Goal: Task Accomplishment & Management: Use online tool/utility

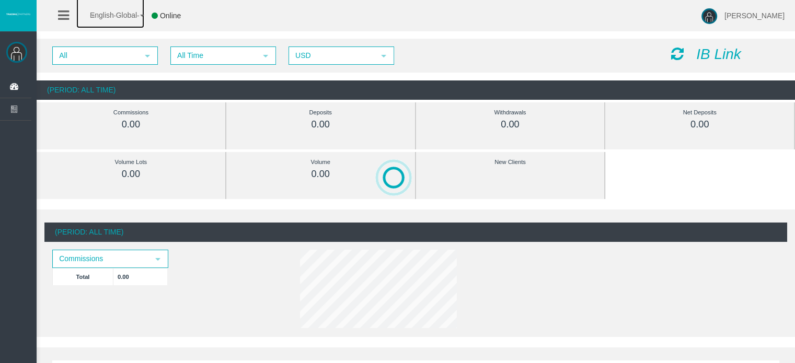
click at [141, 13] on link "English Global" at bounding box center [110, 12] width 68 height 31
click at [166, 19] on span "Online" at bounding box center [170, 15] width 21 height 8
click at [155, 15] on icon at bounding box center [155, 15] width 6 height 7
click at [65, 15] on icon at bounding box center [63, 15] width 11 height 13
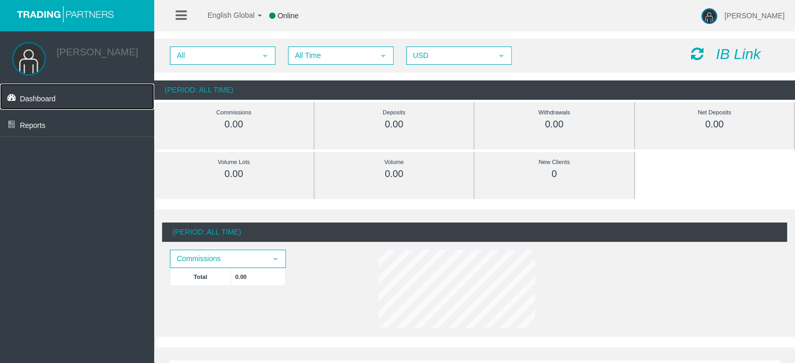
click at [41, 103] on span "Dashboard" at bounding box center [38, 99] width 36 height 8
click at [712, 11] on img at bounding box center [709, 16] width 16 height 16
click at [626, 67] on div "All select All Time select 5 USD select USD IB Link" at bounding box center [474, 56] width 641 height 34
click at [719, 51] on icon "IB Link" at bounding box center [738, 54] width 45 height 16
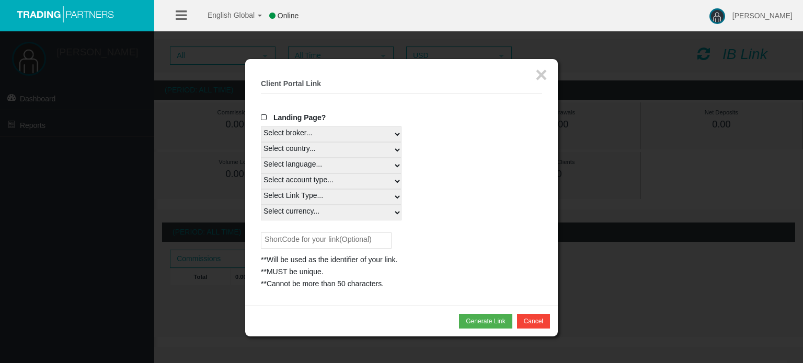
click at [313, 136] on select "Select broker... T4Trade" at bounding box center [331, 134] width 141 height 16
click at [261, 126] on select "Select broker... T4Trade" at bounding box center [331, 134] width 141 height 16
click at [301, 150] on select "Select country... Rest of the World" at bounding box center [331, 150] width 141 height 16
select select
click at [261, 142] on select "Select country... Rest of the World" at bounding box center [331, 150] width 141 height 16
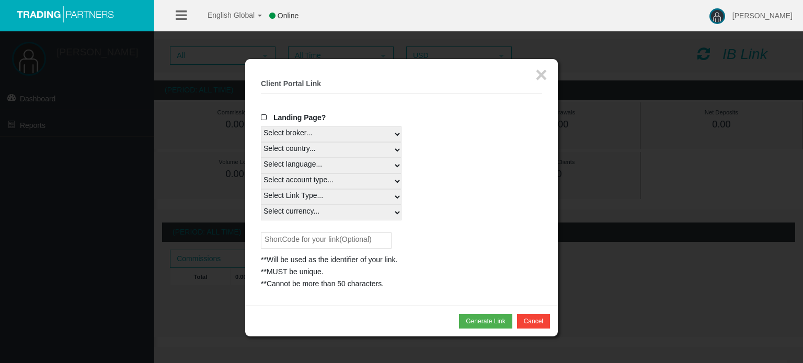
drag, startPoint x: 302, startPoint y: 165, endPoint x: 302, endPoint y: 172, distance: 7.3
click at [302, 165] on select "Select language... English Japanese Chinese Portuguese Spanish Czech German Fre…" at bounding box center [331, 166] width 141 height 16
select select
click at [261, 158] on select "Select language... English Japanese Chinese Portuguese Spanish Czech German Fre…" at bounding box center [331, 166] width 141 height 16
click at [301, 181] on select "Select account type... All Platforms STP Swap Free MT4 LiveFloatingSpreadAccoun…" at bounding box center [331, 182] width 141 height 16
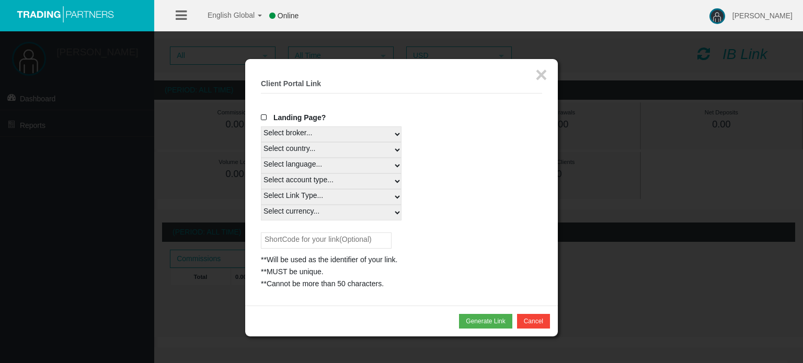
select select
click at [261, 174] on select "Select account type... All Platforms STP Swap Free MT4 LiveFloatingSpreadAccoun…" at bounding box center [331, 182] width 141 height 16
click at [309, 202] on select "Select Link Type... Real" at bounding box center [331, 197] width 141 height 16
select select "Real"
click at [261, 189] on select "Select Link Type... Real" at bounding box center [331, 197] width 141 height 16
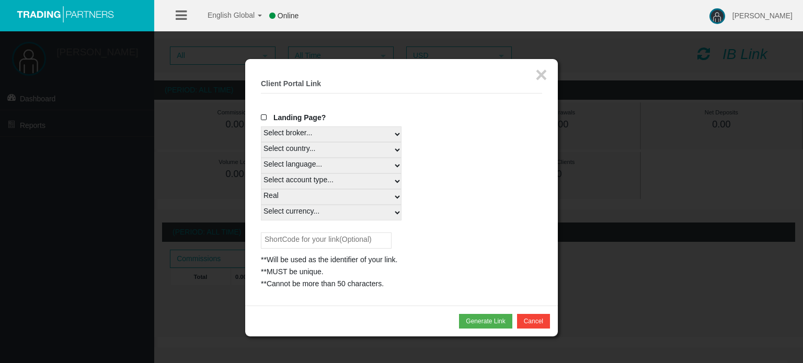
click at [309, 216] on select "Select currency... All Currencies" at bounding box center [331, 213] width 141 height 16
select select "All Currencies"
click at [261, 205] on select "Select currency... All Currencies" at bounding box center [331, 213] width 141 height 16
click at [469, 323] on button "Generate Link" at bounding box center [485, 321] width 53 height 15
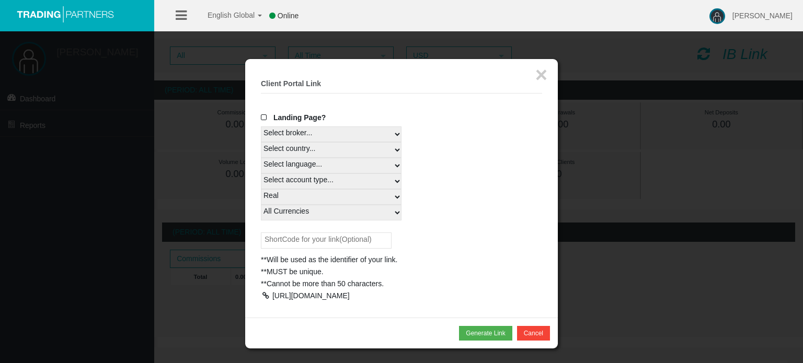
click at [266, 295] on div at bounding box center [265, 295] width 9 height 7
click at [524, 341] on button "Cancel" at bounding box center [533, 333] width 33 height 15
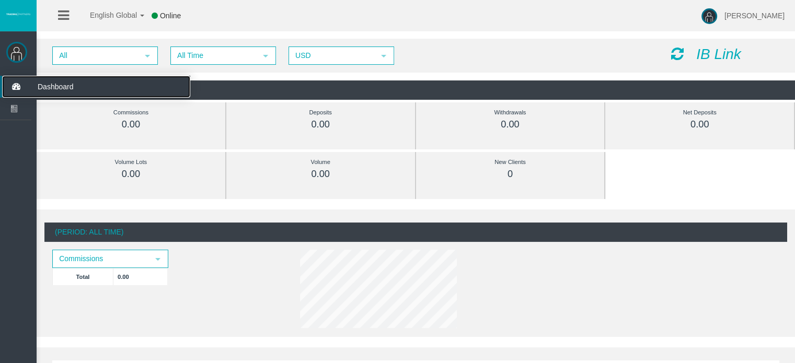
click at [62, 85] on span "Dashboard" at bounding box center [81, 87] width 102 height 22
click at [22, 51] on img at bounding box center [16, 52] width 21 height 21
click at [14, 49] on img at bounding box center [16, 52] width 21 height 21
click at [17, 16] on img at bounding box center [18, 14] width 26 height 4
click at [51, 14] on ul "English Global 简体中文 English Global 日本語 한국어 Online" at bounding box center [123, 15] width 151 height 31
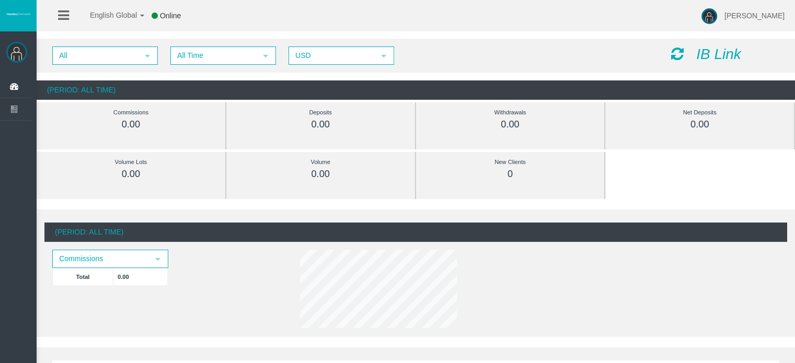
click at [63, 19] on icon at bounding box center [63, 15] width 11 height 13
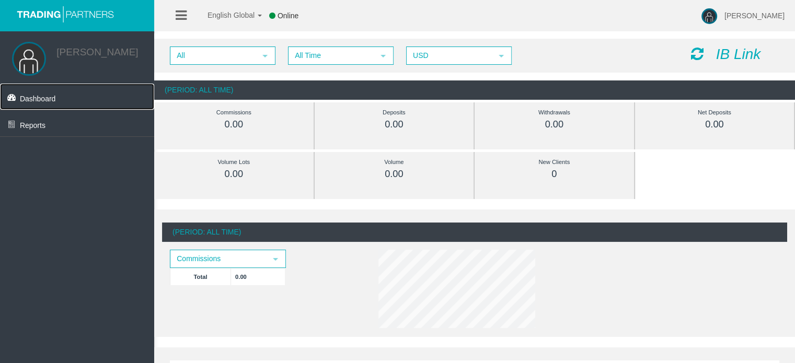
click at [33, 99] on span "Dashboard" at bounding box center [38, 99] width 36 height 8
click at [284, 40] on div "All select All Time select 5 USD select USD IB Link" at bounding box center [474, 56] width 641 height 34
click at [182, 9] on icon at bounding box center [181, 15] width 11 height 13
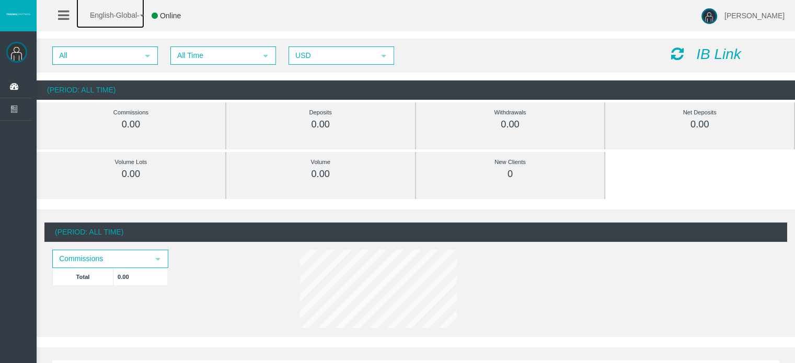
click at [113, 17] on span "English Global" at bounding box center [106, 15] width 61 height 8
click at [63, 15] on icon at bounding box center [63, 15] width 11 height 13
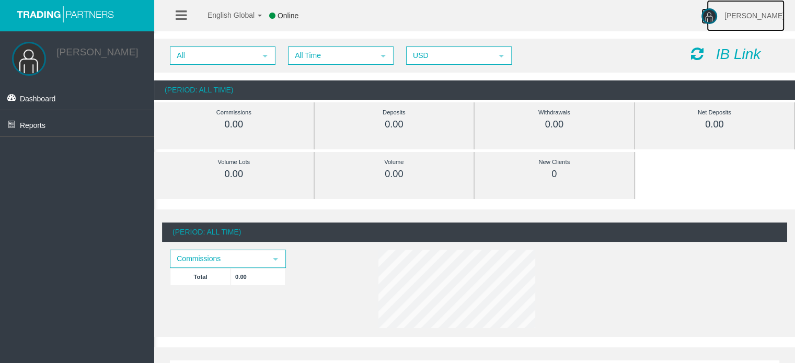
click at [736, 19] on span "[PERSON_NAME]" at bounding box center [754, 15] width 60 height 8
click at [206, 242] on div "(Period: All Time) Commissions select Total 0.00" at bounding box center [474, 277] width 625 height 109
click at [215, 255] on span "Commissions" at bounding box center [218, 259] width 95 height 16
click at [323, 189] on div "Volume 0.00" at bounding box center [394, 175] width 144 height 47
click at [217, 43] on div "All select All Time select 5 USD select USD IB Link" at bounding box center [474, 56] width 641 height 34
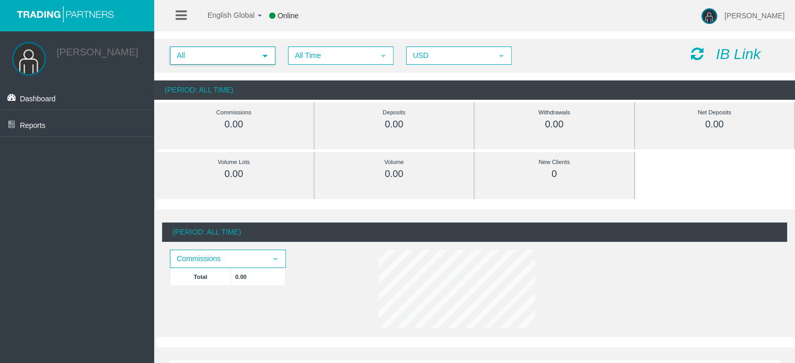
click at [219, 49] on span "All" at bounding box center [213, 56] width 85 height 16
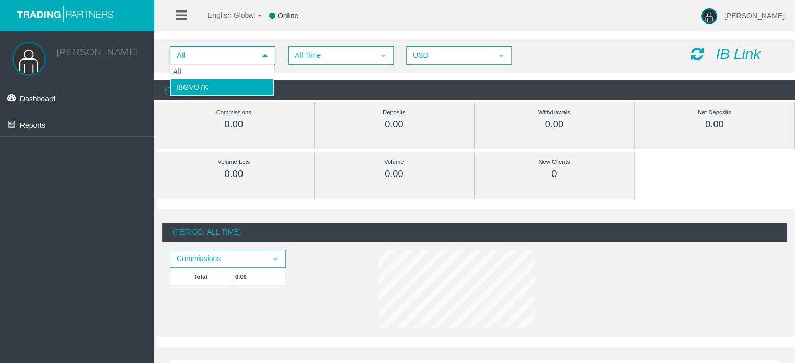
click at [208, 85] on li "IBgvo7k" at bounding box center [221, 87] width 103 height 17
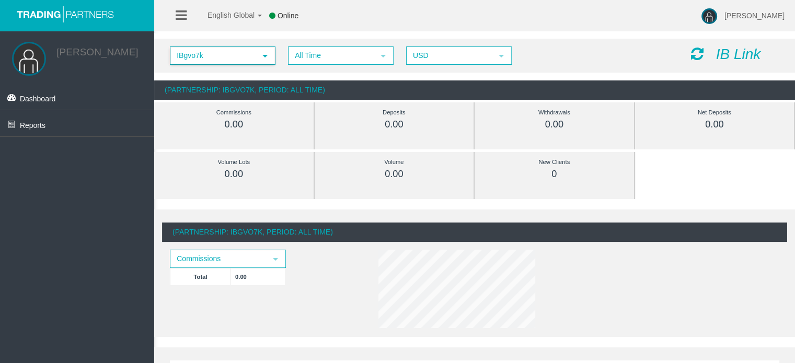
click at [245, 230] on div "(Partnership: IBgvo7k, Period: All Time)" at bounding box center [474, 232] width 625 height 19
click at [243, 230] on div "(Partnership: IBgvo7k, Period: All Time)" at bounding box center [474, 232] width 625 height 19
copy div "IBgvo7k"
click at [349, 259] on div "(Partnership: IBgvo7k, Period: All Time) Commissions select Total 0.00" at bounding box center [474, 277] width 625 height 109
click at [55, 108] on link "Dashboard" at bounding box center [77, 97] width 154 height 26
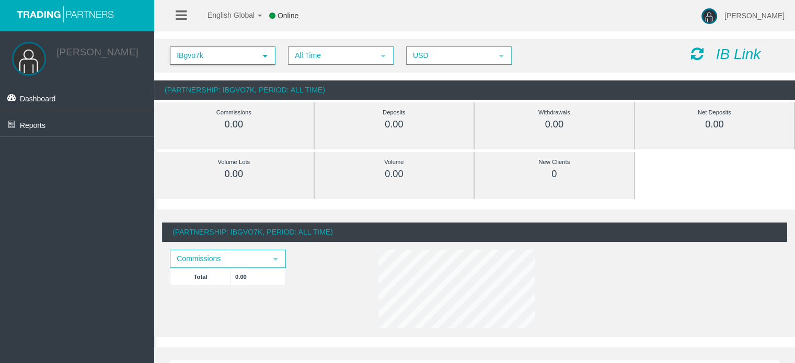
click at [213, 57] on span "IBgvo7k" at bounding box center [213, 56] width 85 height 16
click at [328, 56] on span "All Time" at bounding box center [331, 56] width 85 height 16
click at [458, 60] on span "USD" at bounding box center [449, 56] width 85 height 16
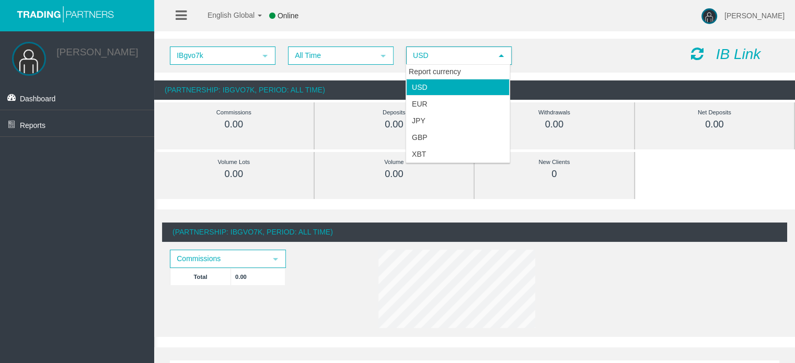
click at [615, 62] on div "IBgvo7k select IBgvo7k All Time select 5 USD select USD" at bounding box center [422, 56] width 521 height 18
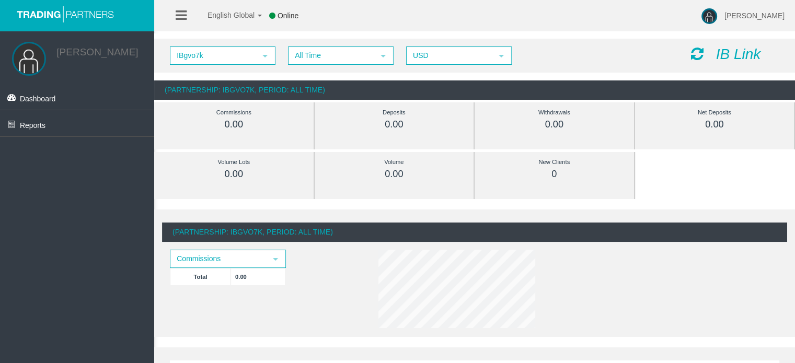
click at [732, 52] on icon "IB Link" at bounding box center [738, 54] width 45 height 16
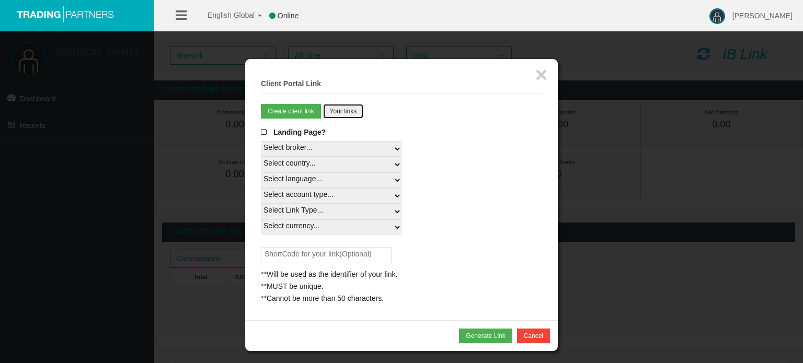
click at [353, 112] on button "Your links" at bounding box center [343, 111] width 41 height 15
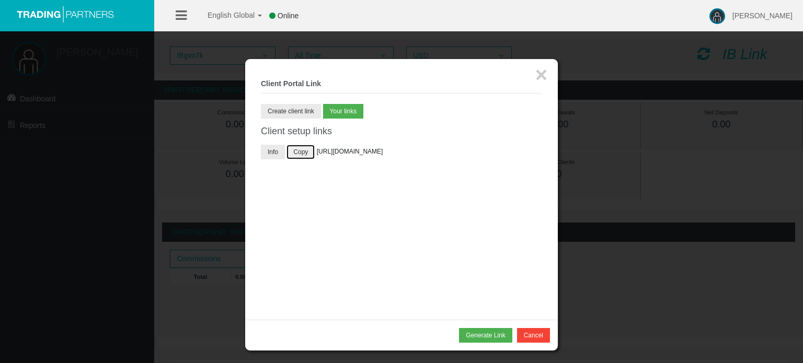
click at [296, 152] on button "Copy" at bounding box center [300, 152] width 28 height 15
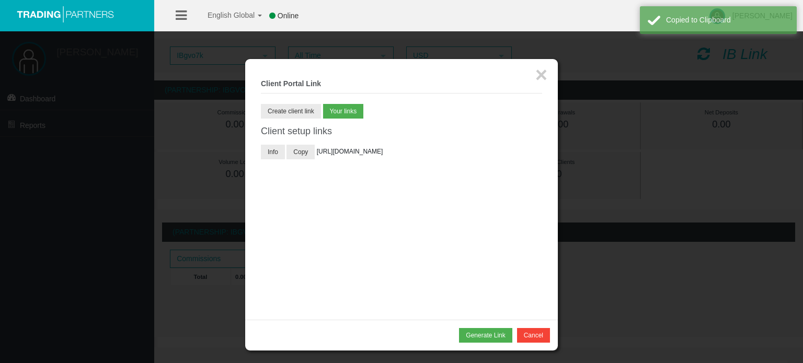
click at [307, 187] on div "Info Copy [URL][DOMAIN_NAME]" at bounding box center [401, 181] width 281 height 78
click at [303, 108] on button "Create client link" at bounding box center [291, 111] width 60 height 15
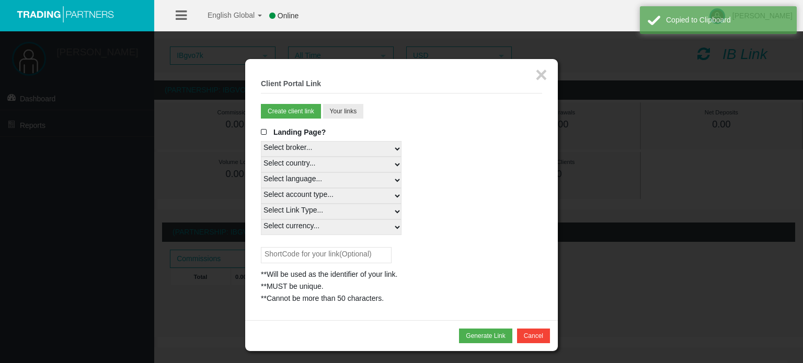
click at [314, 150] on select "Select broker... T4Trade" at bounding box center [331, 149] width 141 height 16
click at [261, 141] on select "Select broker... T4Trade" at bounding box center [331, 149] width 141 height 16
click at [314, 167] on select "Select country... Rest of the World" at bounding box center [331, 165] width 141 height 16
select select
click at [261, 157] on select "Select country... Rest of the World" at bounding box center [331, 165] width 141 height 16
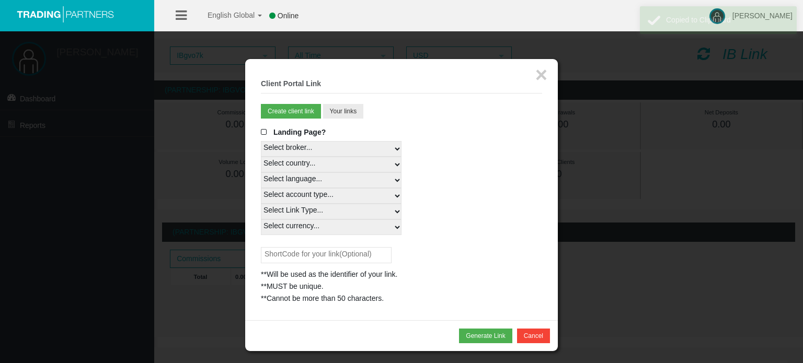
click at [310, 176] on select "Select language... English Japanese Chinese Portuguese Spanish Czech German Fre…" at bounding box center [331, 180] width 141 height 16
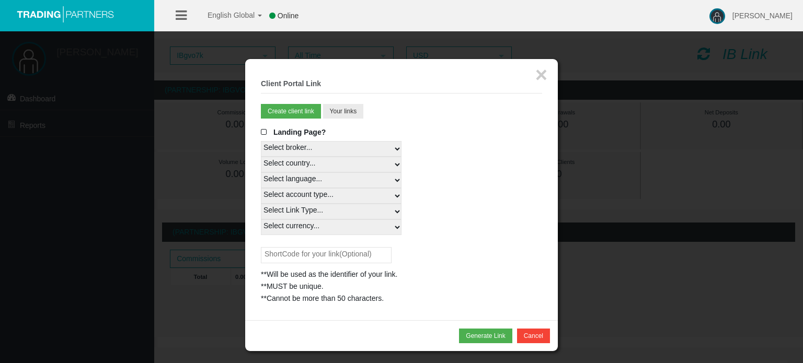
select select
click at [261, 172] on select "Select language... English Japanese Chinese Portuguese Spanish Czech German Fre…" at bounding box center [331, 180] width 141 height 16
click at [302, 192] on select "Select account type... All Platforms STP Swap Free MT4 LiveFloatingSpreadAccoun…" at bounding box center [331, 196] width 141 height 16
select select
click at [261, 188] on select "Select account type... All Platforms STP Swap Free MT4 LiveFloatingSpreadAccoun…" at bounding box center [331, 196] width 141 height 16
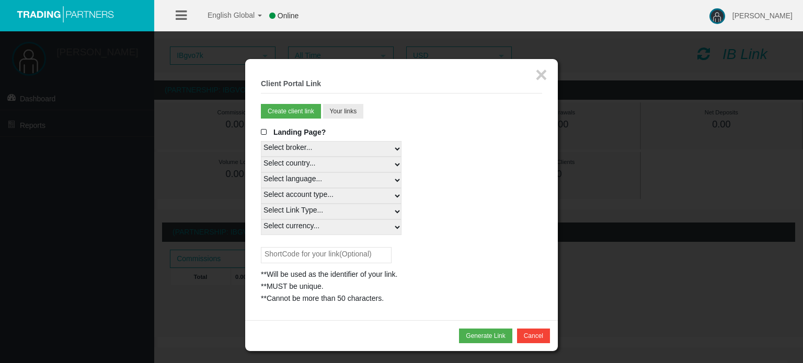
click at [302, 201] on select "Select account type... All Platforms STP Swap Free MT4 LiveFloatingSpreadAccoun…" at bounding box center [331, 196] width 141 height 16
click at [261, 188] on select "Select account type... All Platforms STP Swap Free MT4 LiveFloatingSpreadAccoun…" at bounding box center [331, 196] width 141 height 16
click at [299, 221] on select "Select currency... All Currencies" at bounding box center [331, 227] width 141 height 16
click at [299, 214] on select "Select Link Type... Real" at bounding box center [331, 212] width 141 height 16
select select "Real"
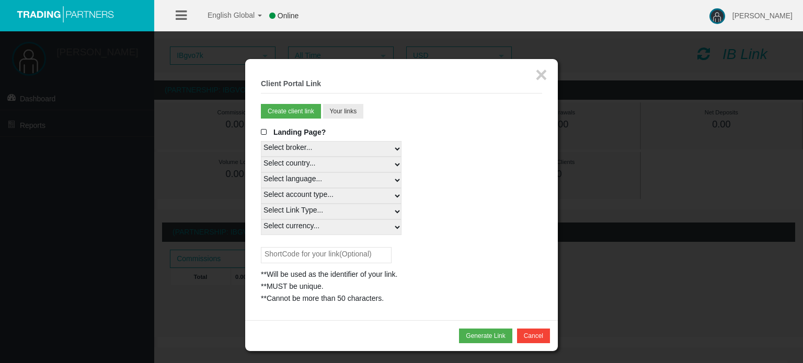
click at [261, 204] on select "Select Link Type... Real" at bounding box center [331, 212] width 141 height 16
click at [299, 227] on select "Select currency... All Currencies" at bounding box center [331, 227] width 141 height 16
select select "All Currencies"
click at [261, 219] on select "Select currency... All Currencies" at bounding box center [331, 227] width 141 height 16
click at [308, 254] on input "text" at bounding box center [326, 255] width 131 height 16
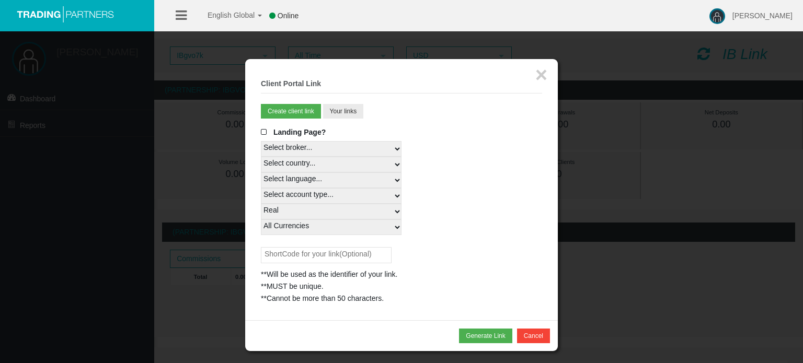
click at [339, 288] on div "**MUST be unique." at bounding box center [401, 287] width 281 height 12
click at [297, 179] on select "Select language... English Japanese Chinese Portuguese Spanish Czech German Fre…" at bounding box center [331, 180] width 141 height 16
select select
click at [261, 172] on select "Select language... English Japanese Chinese Portuguese Spanish Czech German Fre…" at bounding box center [331, 180] width 141 height 16
click at [346, 272] on div "**Will be used as the identifier of your link." at bounding box center [401, 275] width 281 height 12
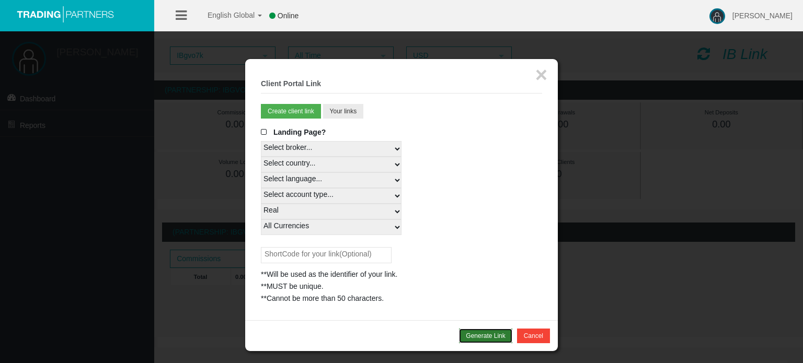
click at [498, 339] on button "Generate Link" at bounding box center [485, 336] width 53 height 15
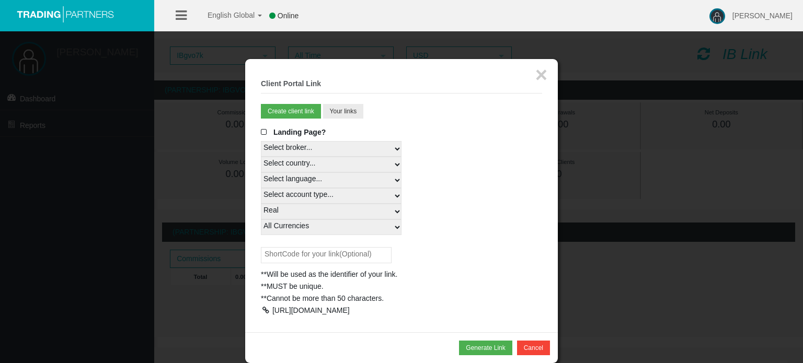
click at [267, 310] on div at bounding box center [265, 310] width 9 height 7
